Goal: Transaction & Acquisition: Purchase product/service

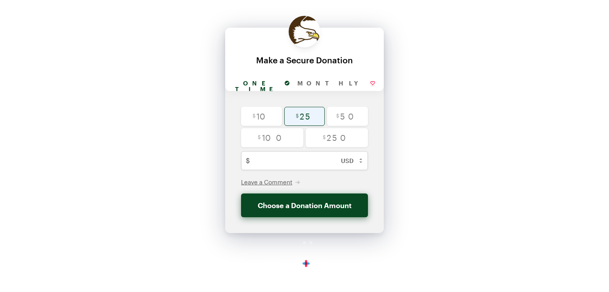
click at [305, 115] on input "radio" at bounding box center [304, 116] width 41 height 19
radio input "true"
type input "25"
checkbox input "false"
click at [303, 212] on button "Donate $25" at bounding box center [304, 206] width 127 height 24
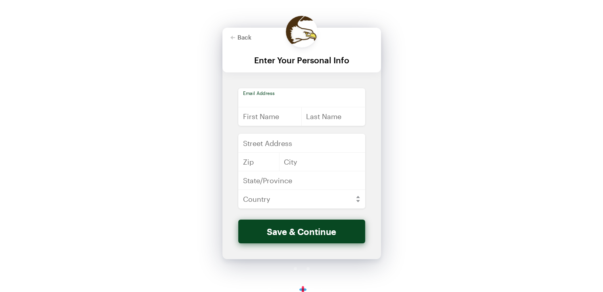
click at [296, 102] on input "email" at bounding box center [301, 97] width 127 height 19
type input "[EMAIL_ADDRESS][DOMAIN_NAME]"
click at [285, 117] on input "text" at bounding box center [270, 116] width 64 height 19
type input "[PERSON_NAME] [PERSON_NAME]"
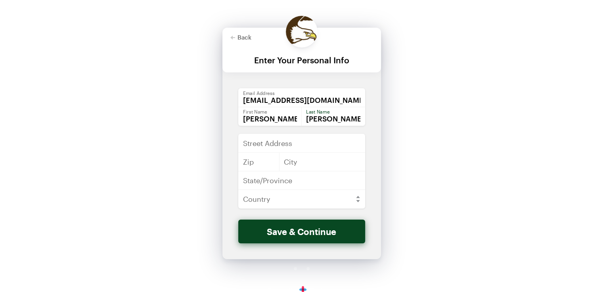
type input "[PERSON_NAME]"
click at [285, 143] on input "1" at bounding box center [301, 143] width 127 height 19
type input "[STREET_ADDRESS][PERSON_NAME]"
click at [267, 162] on input "text" at bounding box center [258, 162] width 41 height 19
type input "54403"
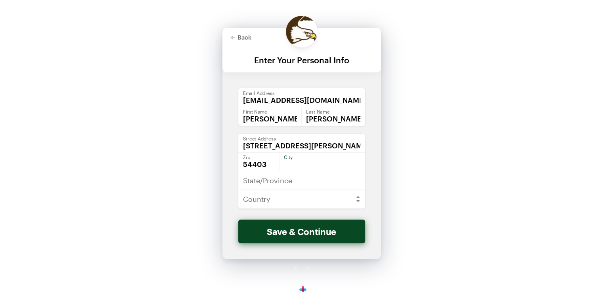
click at [292, 163] on input "text" at bounding box center [322, 162] width 86 height 19
type input "Wausau"
click at [291, 183] on input "text" at bounding box center [301, 180] width 127 height 19
type input "WI"
click at [294, 200] on select "[GEOGRAPHIC_DATA] [GEOGRAPHIC_DATA] [GEOGRAPHIC_DATA] [GEOGRAPHIC_DATA] [US_STA…" at bounding box center [301, 199] width 127 height 19
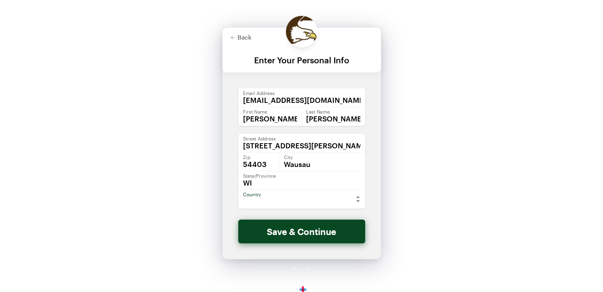
select select "US"
click at [238, 190] on select "[GEOGRAPHIC_DATA] [GEOGRAPHIC_DATA] [GEOGRAPHIC_DATA] [GEOGRAPHIC_DATA] [US_STA…" at bounding box center [301, 199] width 127 height 19
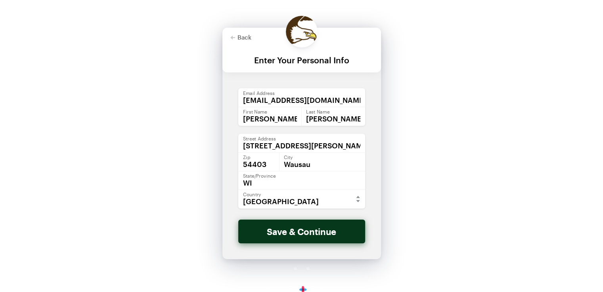
click at [301, 232] on button "Save & Continue" at bounding box center [301, 232] width 127 height 24
checkbox input "false"
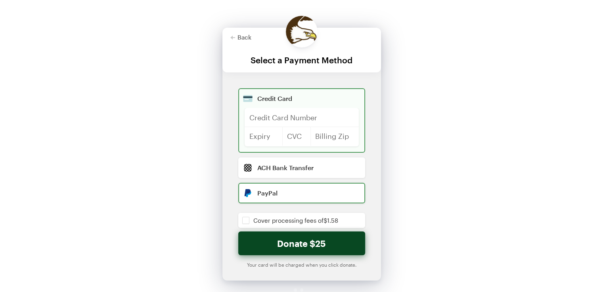
click at [281, 195] on input "radio" at bounding box center [301, 193] width 127 height 21
radio input "true"
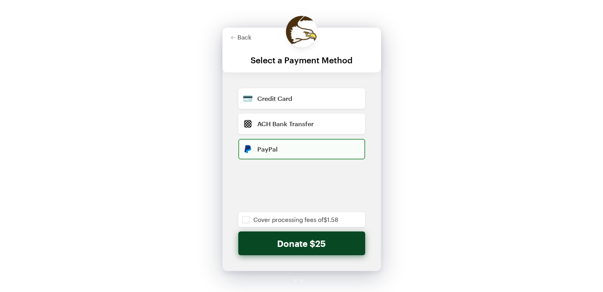
checkbox input "false"
